Goal: Task Accomplishment & Management: Use online tool/utility

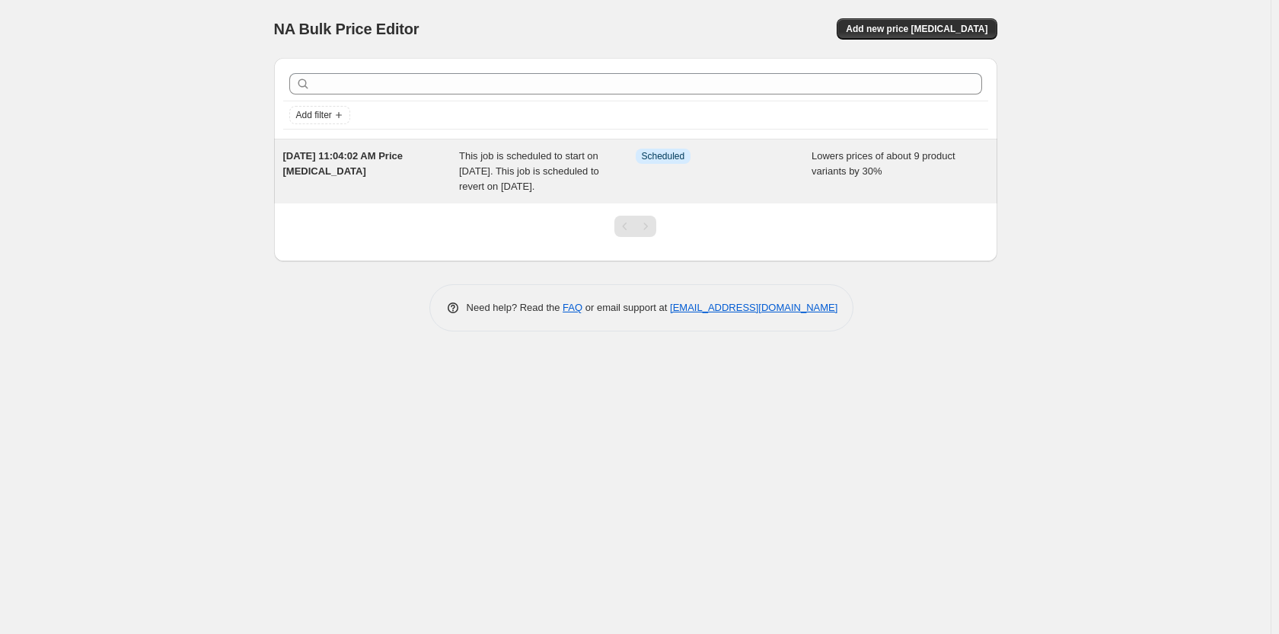
click at [554, 175] on span "This job is scheduled to start on [DATE]. This job is scheduled to revert on [D…" at bounding box center [529, 171] width 140 height 42
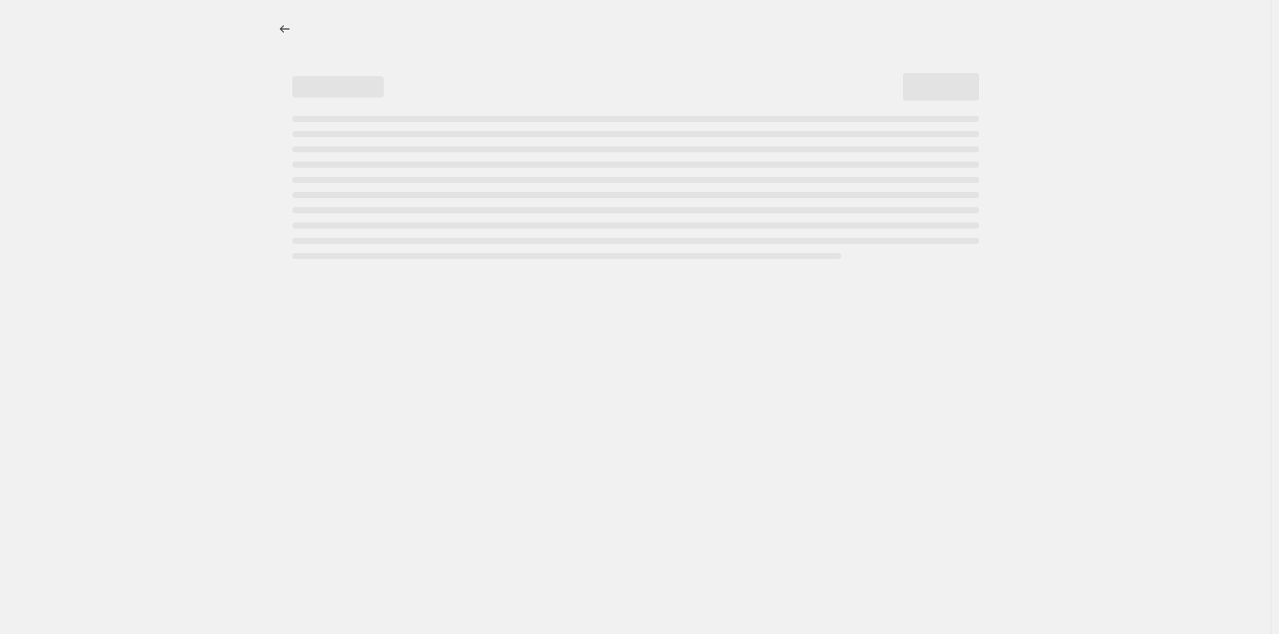
select select "percentage"
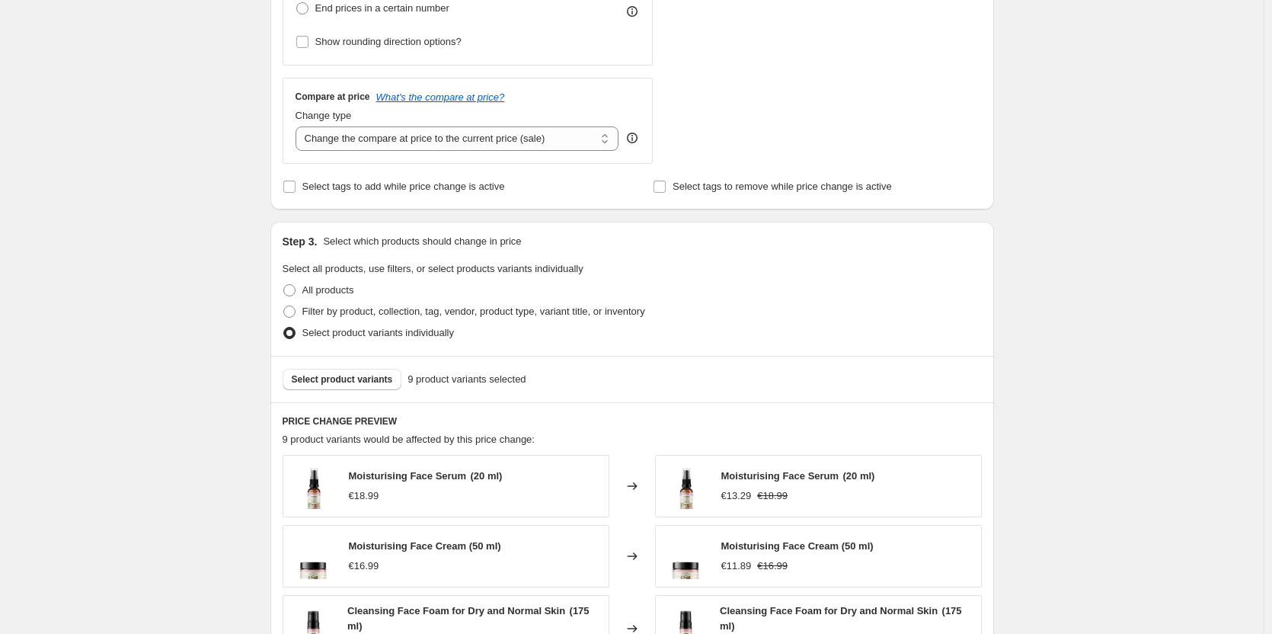
scroll to position [609, 0]
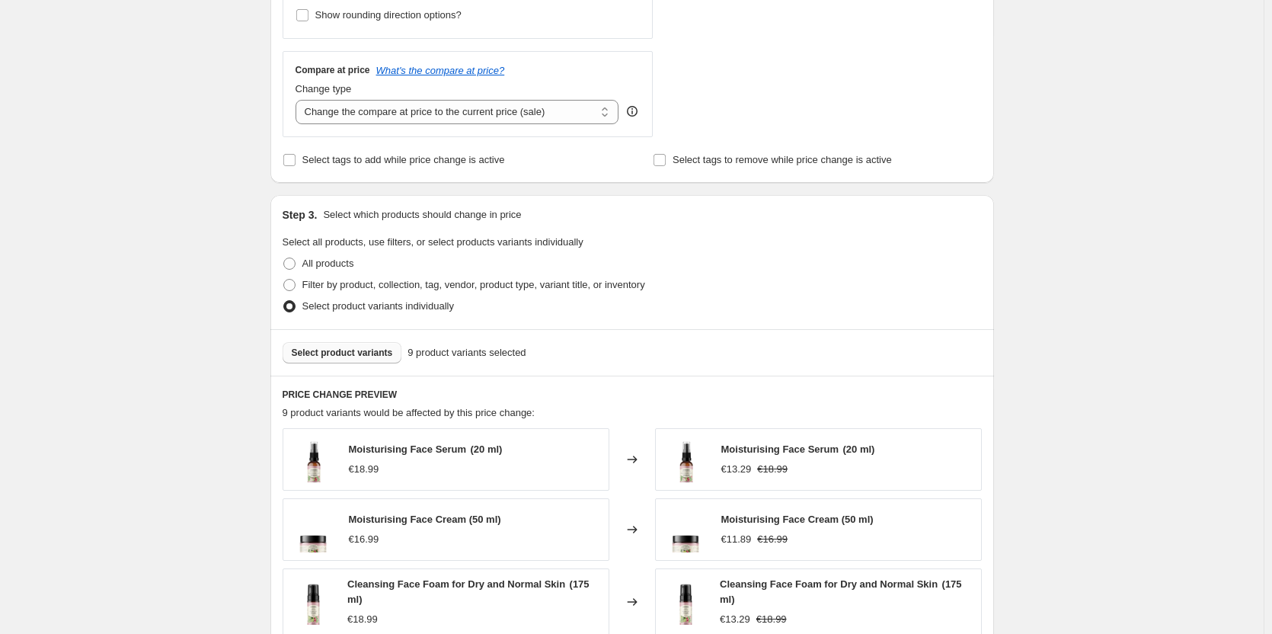
click at [380, 357] on span "Select product variants" at bounding box center [342, 353] width 101 height 12
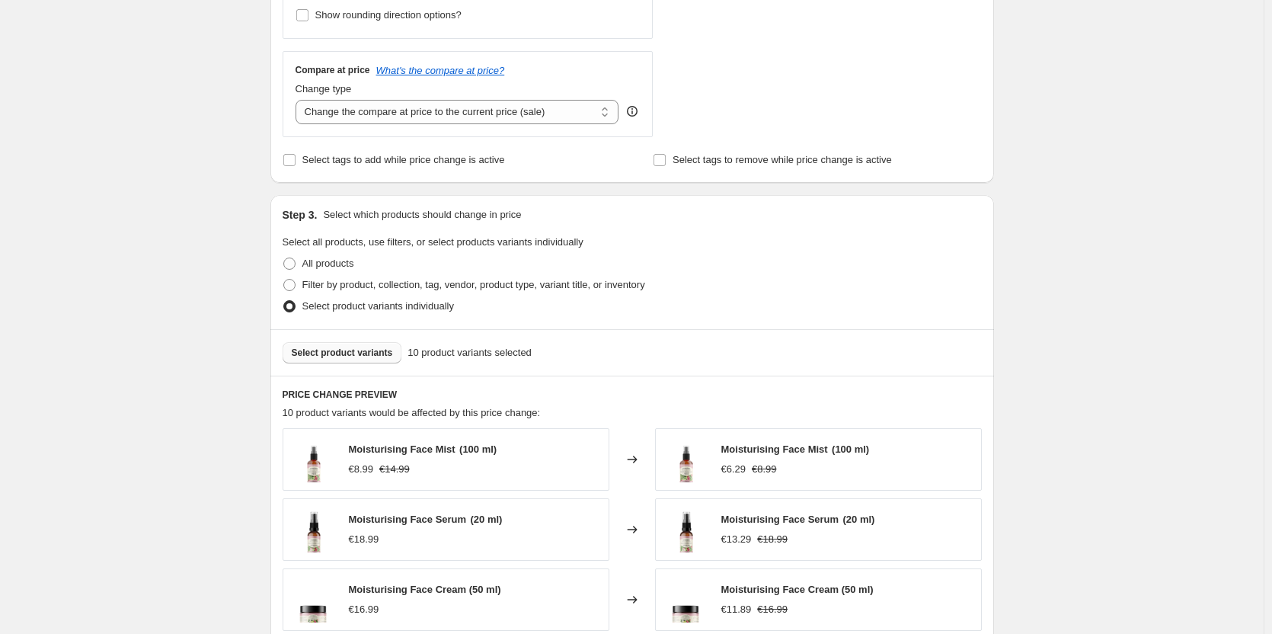
click at [372, 354] on span "Select product variants" at bounding box center [342, 353] width 101 height 12
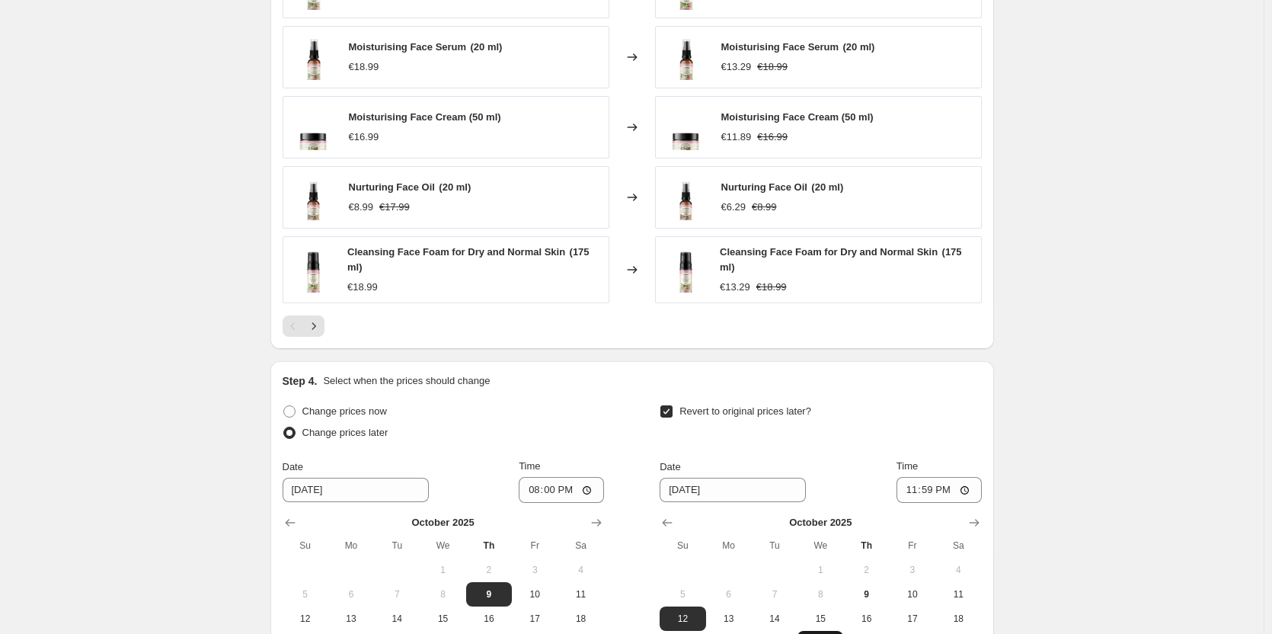
scroll to position [1294, 0]
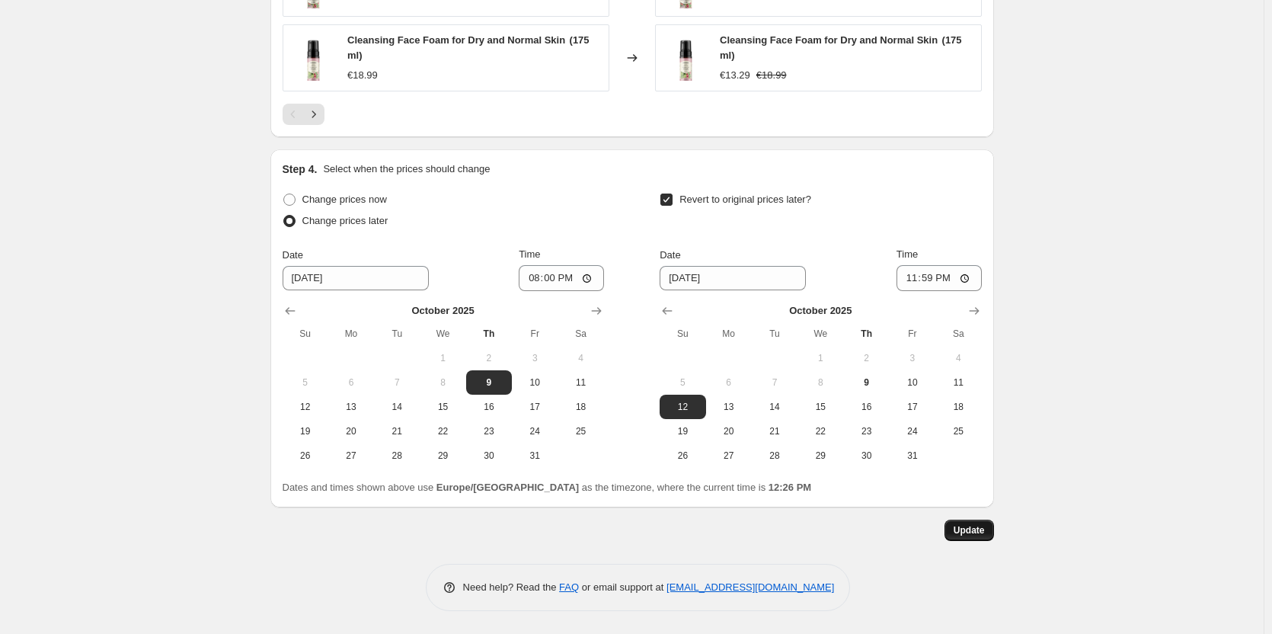
click at [973, 533] on span "Update" at bounding box center [969, 530] width 31 height 12
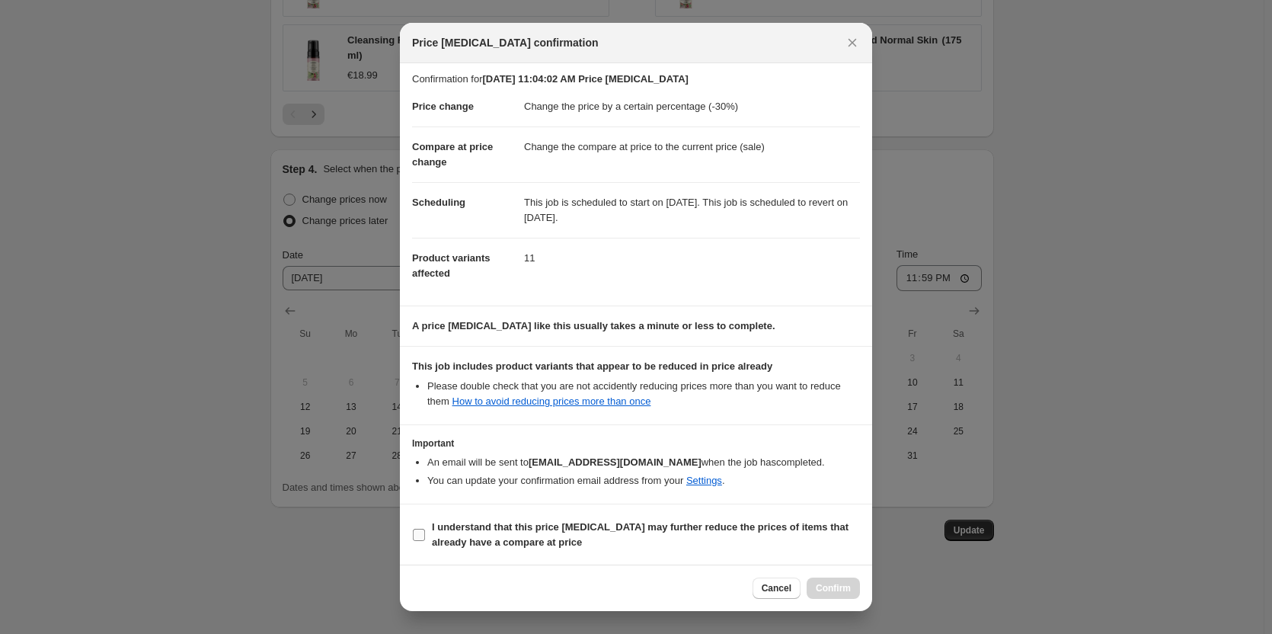
scroll to position [5, 0]
click at [468, 530] on b "I understand that this price [MEDICAL_DATA] may further reduce the prices of it…" at bounding box center [640, 533] width 417 height 27
click at [425, 530] on input "I understand that this price [MEDICAL_DATA] may further reduce the prices of it…" at bounding box center [419, 534] width 12 height 12
checkbox input "true"
click at [833, 590] on span "Confirm" at bounding box center [833, 588] width 35 height 12
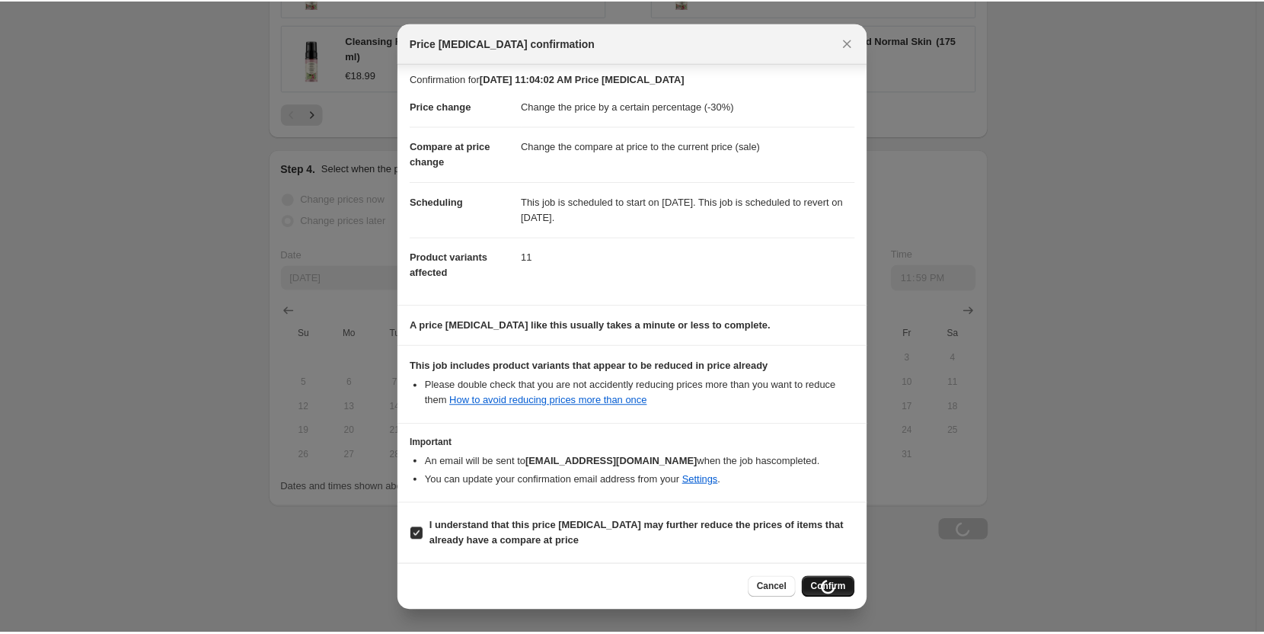
scroll to position [1294, 0]
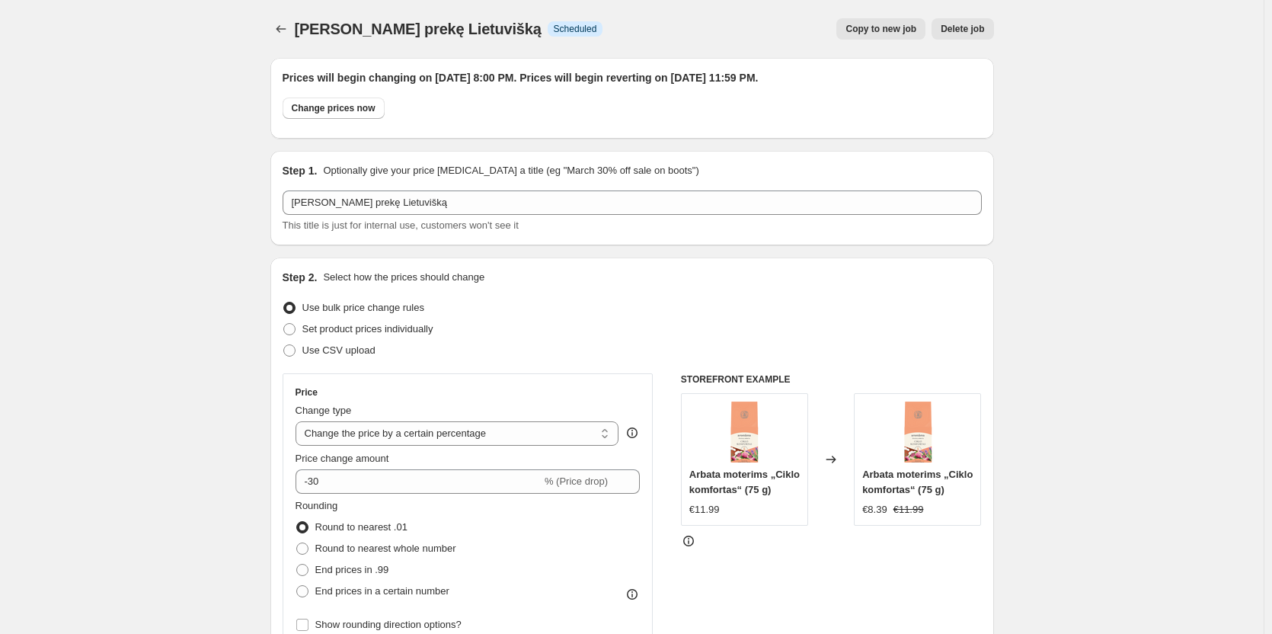
select select "percentage"
